Goal: Find specific page/section: Find specific page/section

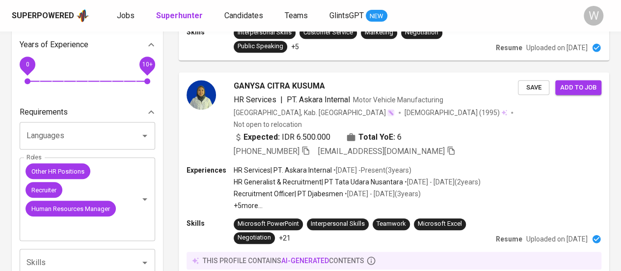
scroll to position [262, 0]
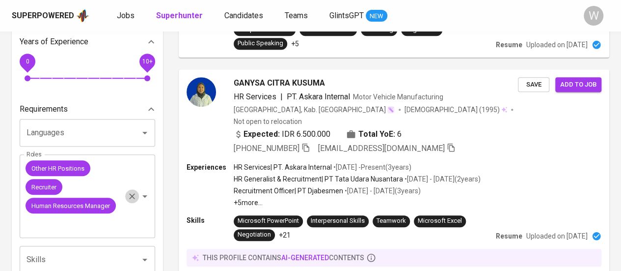
click at [130, 198] on icon "Clear" at bounding box center [132, 197] width 6 height 6
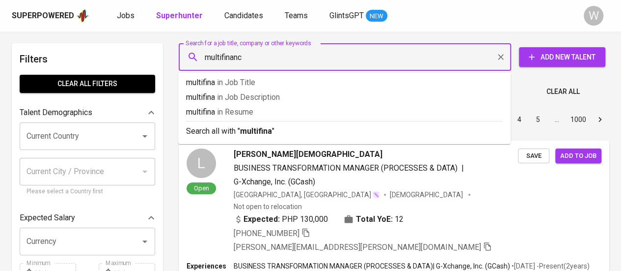
type input "multifinance"
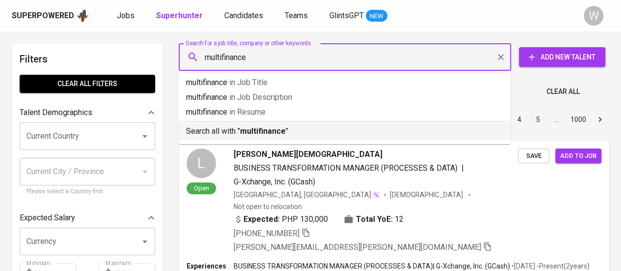
click at [276, 124] on div "Search all with " multifinance "" at bounding box center [344, 129] width 317 height 16
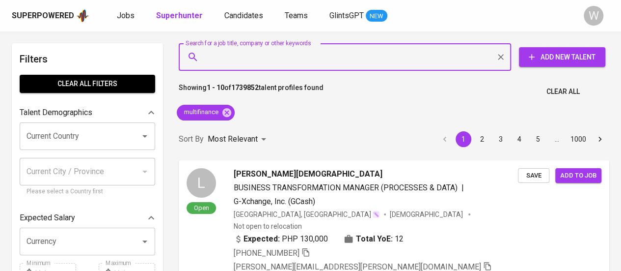
click at [112, 140] on input "Current Country" at bounding box center [73, 136] width 99 height 19
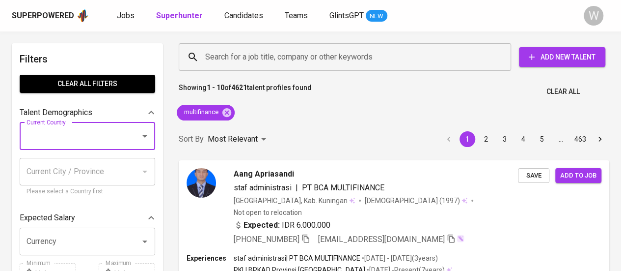
click at [108, 140] on input "Current Country" at bounding box center [73, 136] width 99 height 19
click at [83, 160] on li "[GEOGRAPHIC_DATA]" at bounding box center [88, 165] width 136 height 18
type input "[GEOGRAPHIC_DATA]"
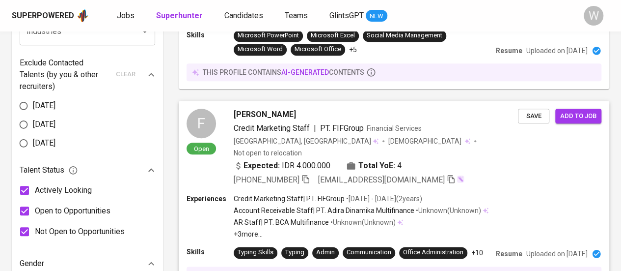
scroll to position [463, 0]
